Goal: Navigation & Orientation: Find specific page/section

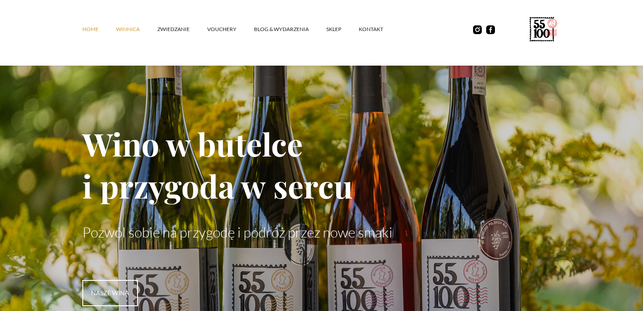
click at [127, 30] on link "winnica" at bounding box center [136, 29] width 41 height 26
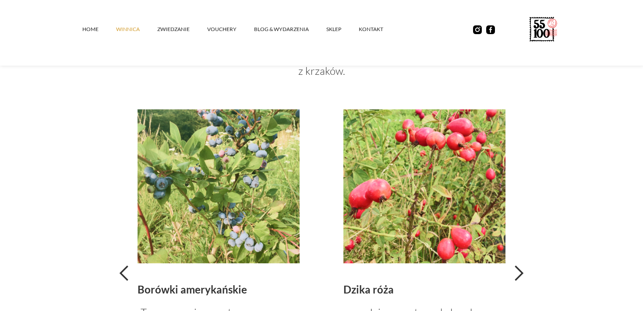
scroll to position [1618, 0]
